Goal: Information Seeking & Learning: Learn about a topic

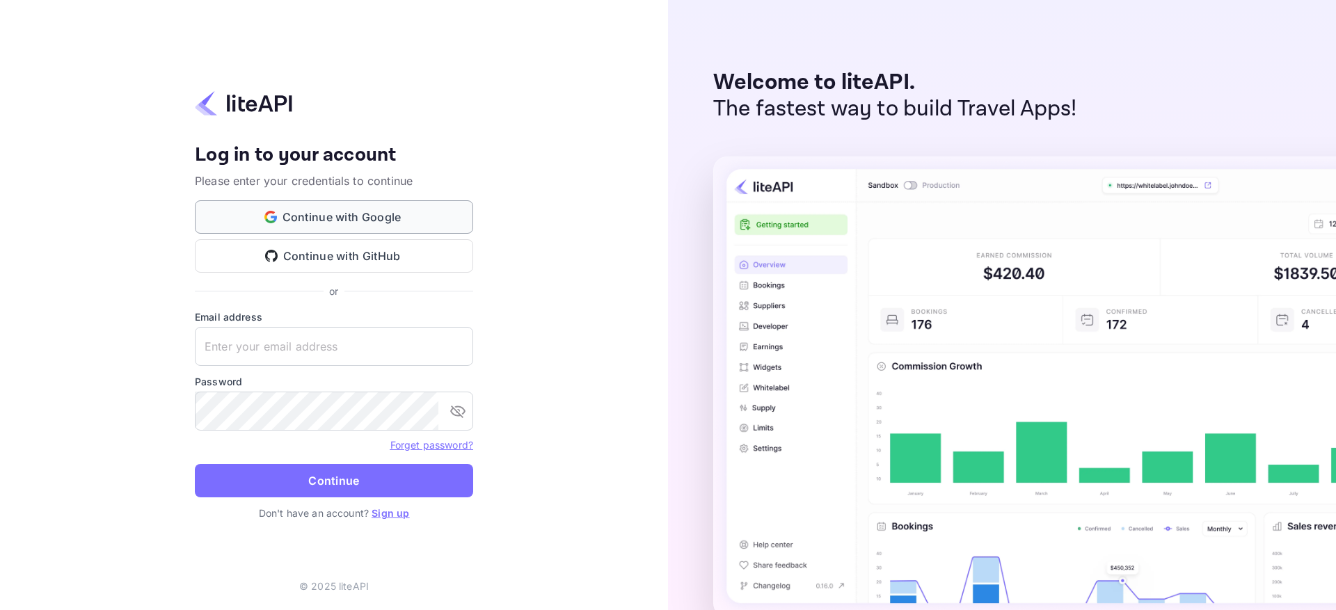
click at [409, 214] on button "Continue with Google" at bounding box center [334, 216] width 278 height 33
click at [326, 349] on input "text" at bounding box center [334, 346] width 278 height 39
type input "[EMAIL_ADDRESS][DOMAIN_NAME]"
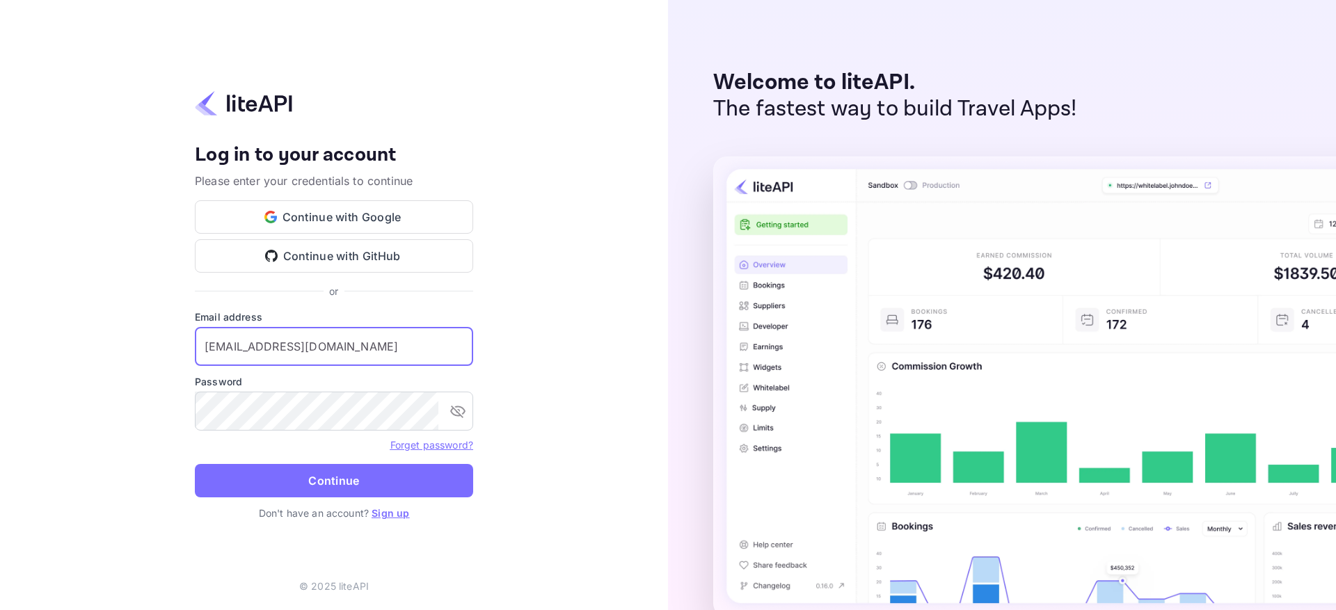
click at [195, 464] on button "Continue" at bounding box center [334, 480] width 278 height 33
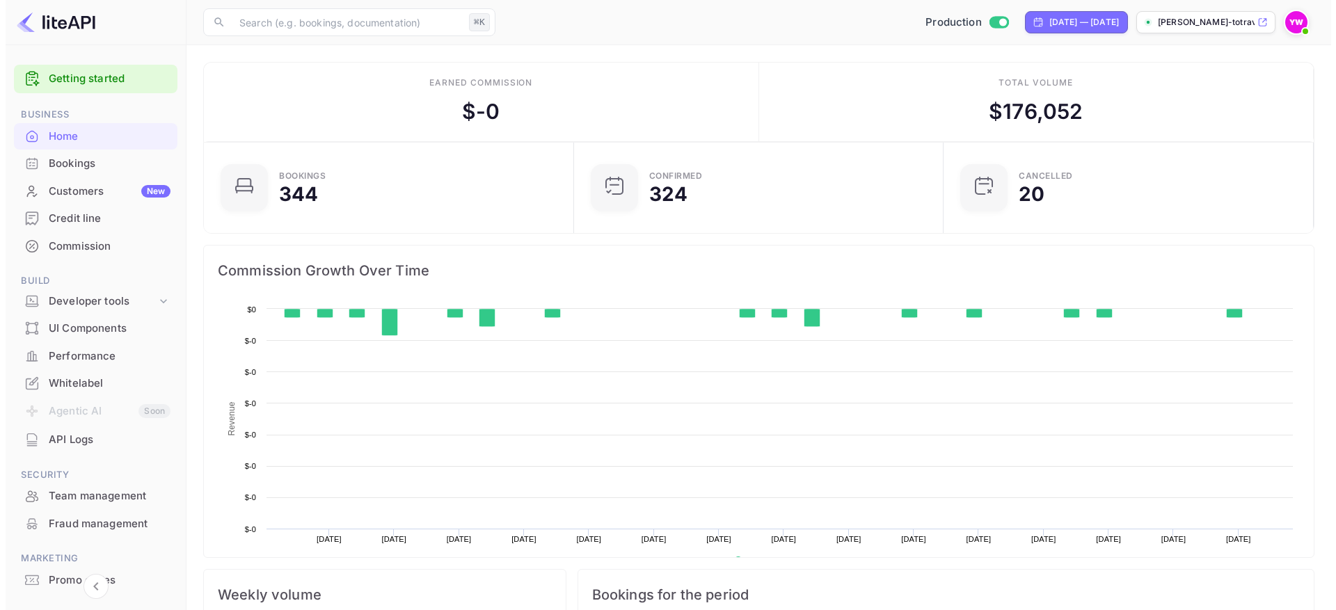
scroll to position [216, 352]
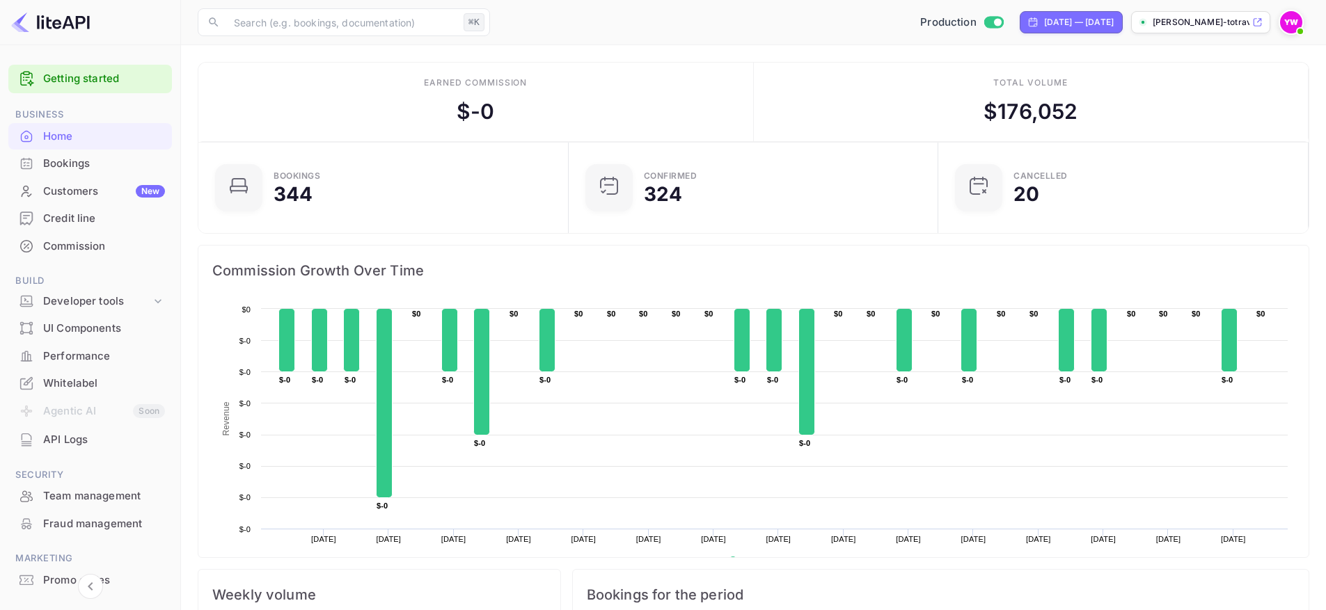
click at [61, 168] on div "Bookings" at bounding box center [104, 164] width 122 height 16
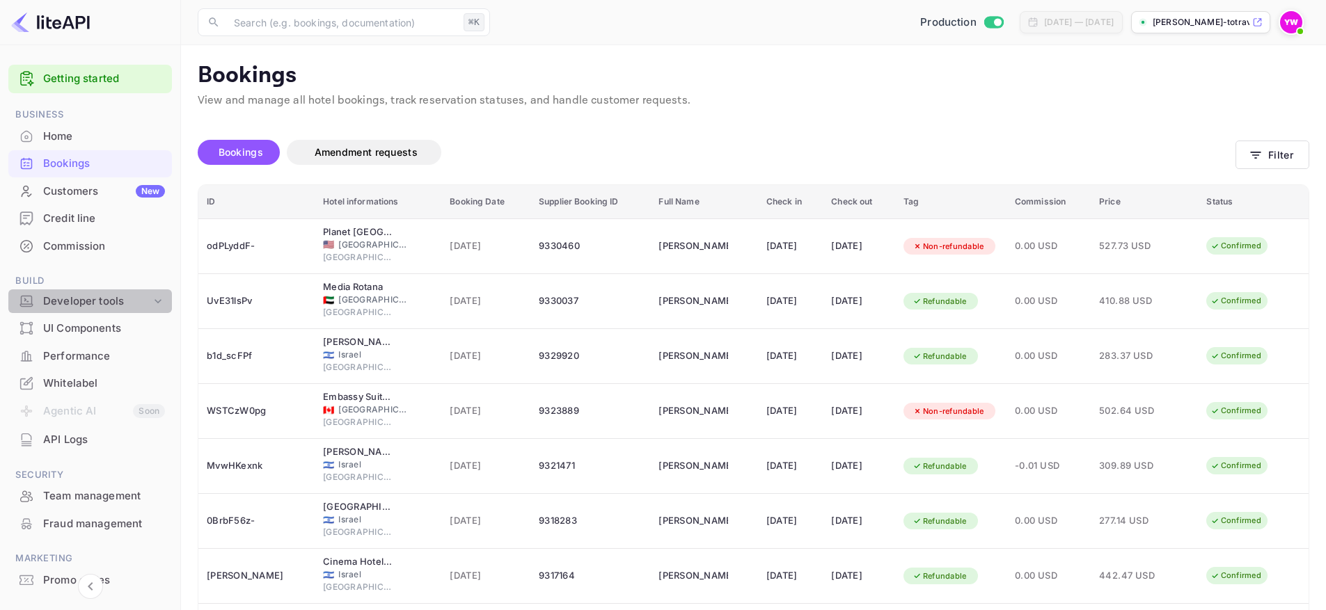
click at [97, 297] on div "Developer tools" at bounding box center [97, 302] width 108 height 16
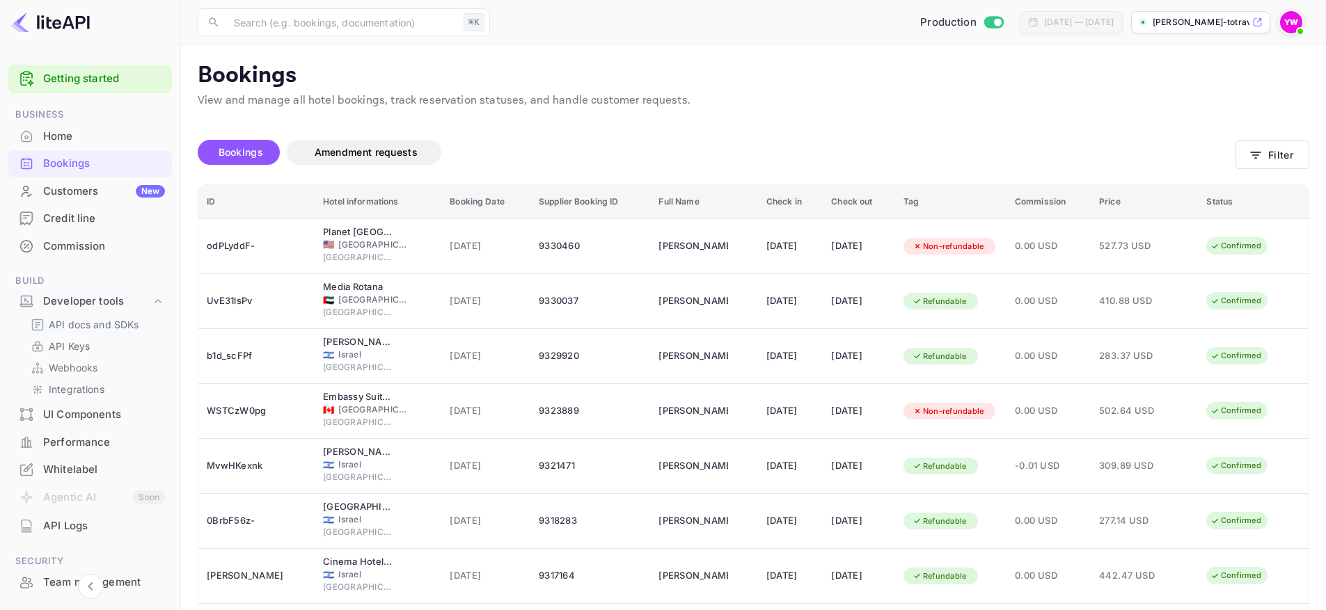
click at [106, 317] on div "API docs and SDKs" at bounding box center [95, 325] width 141 height 20
click at [86, 325] on p "API docs and SDKs" at bounding box center [94, 324] width 90 height 15
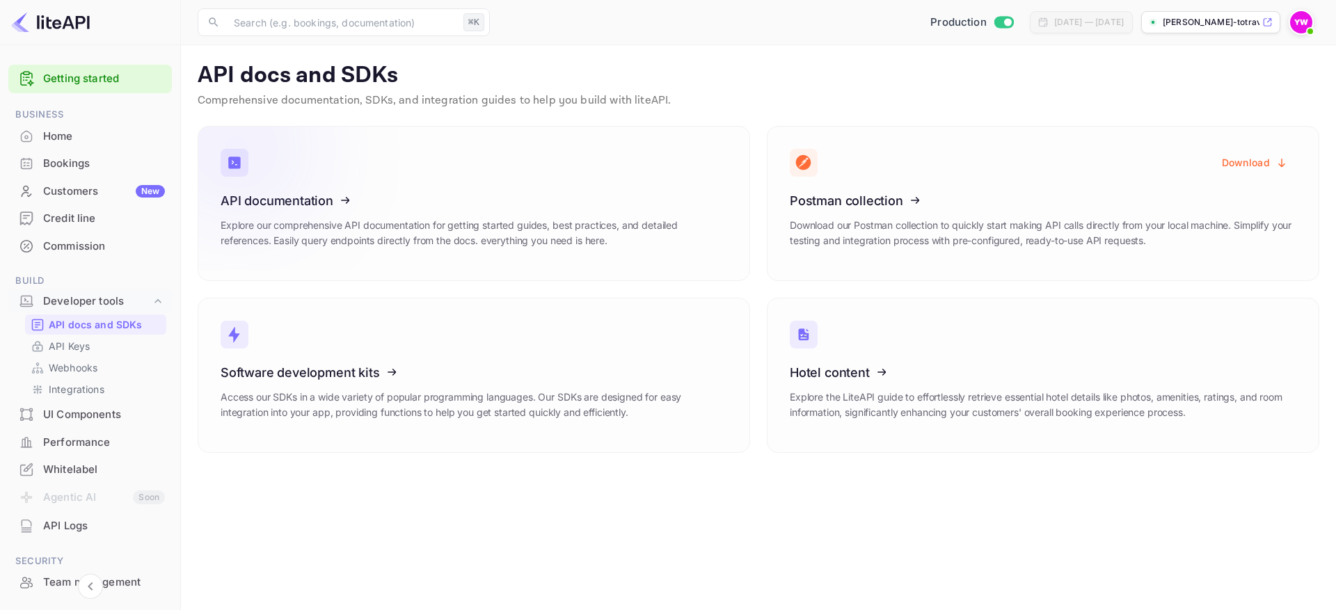
click at [374, 209] on icon at bounding box center [306, 198] width 216 height 143
